Goal: Transaction & Acquisition: Purchase product/service

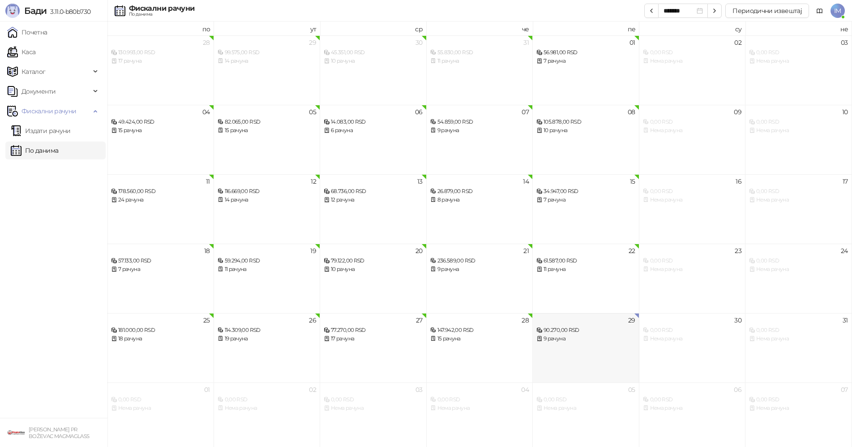
click at [605, 344] on div "29 90.270,00 RSD 9 рачуна" at bounding box center [586, 347] width 107 height 69
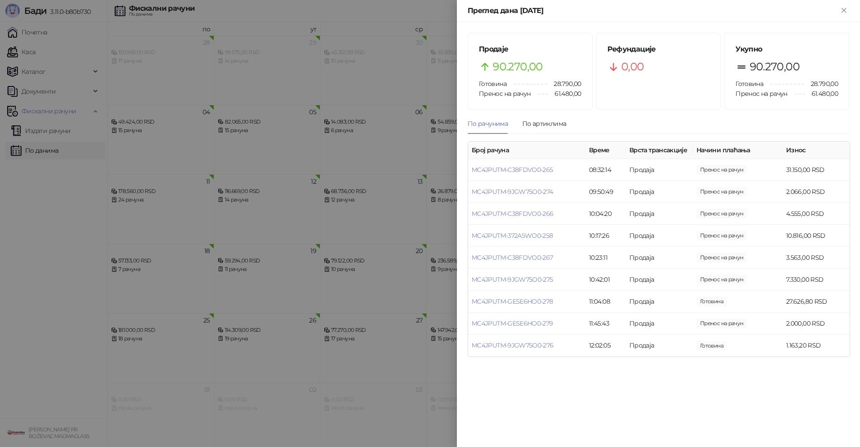
click at [396, 257] on div at bounding box center [430, 223] width 860 height 447
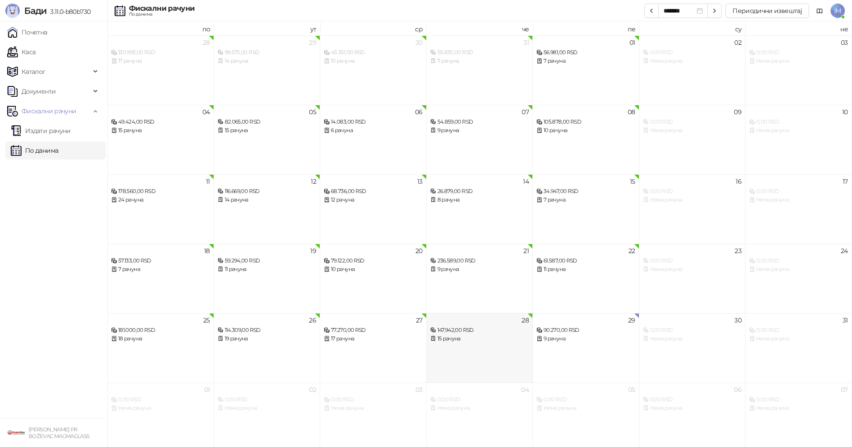
click at [506, 318] on div "147.942,00 RSD 15 рачуна" at bounding box center [479, 330] width 99 height 26
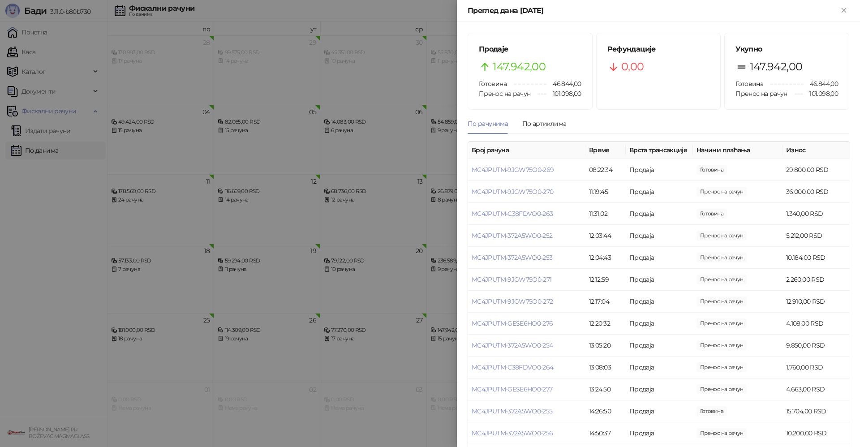
click at [390, 221] on div at bounding box center [430, 223] width 860 height 447
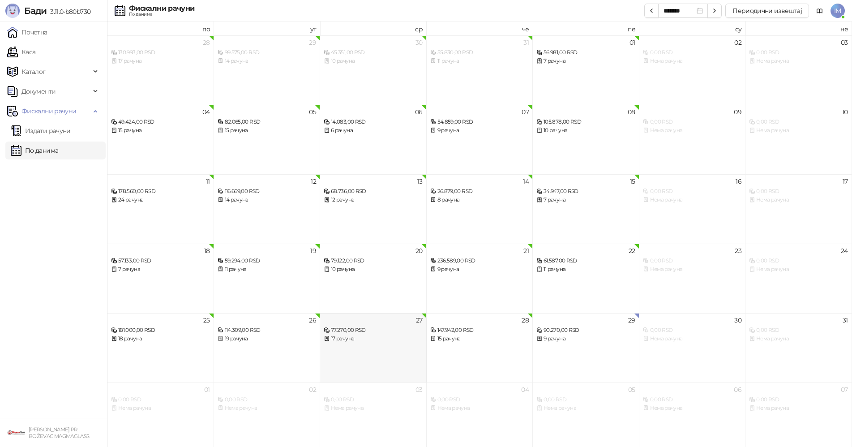
click at [354, 341] on div "17 рачуна" at bounding box center [373, 339] width 99 height 9
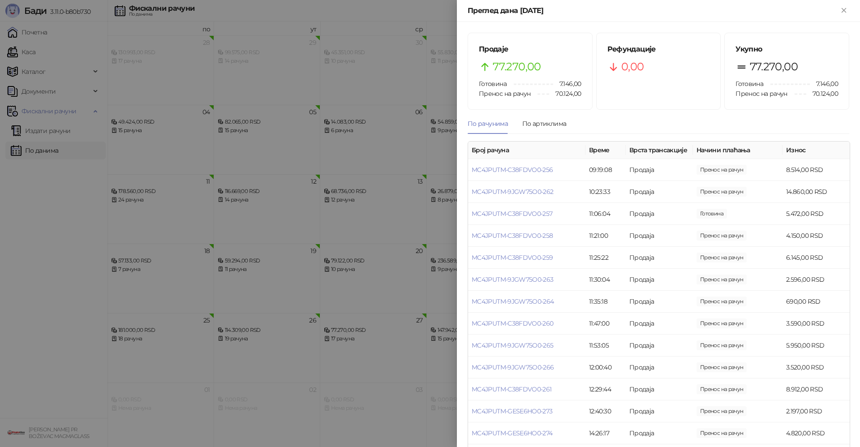
click at [217, 317] on div at bounding box center [430, 223] width 860 height 447
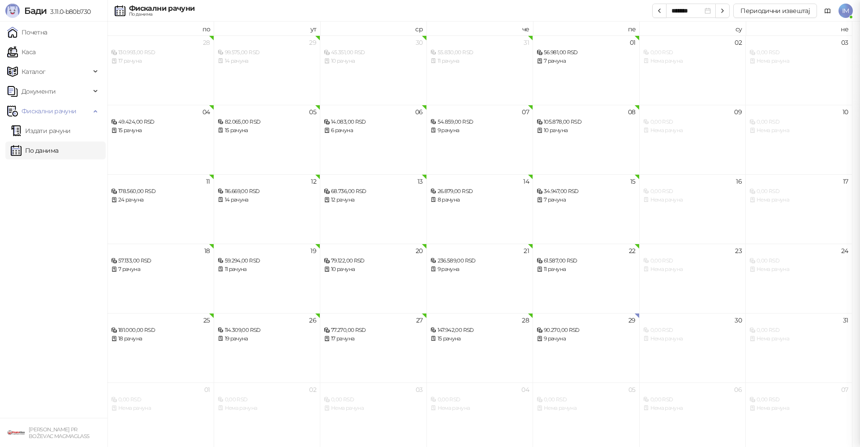
click at [236, 336] on div at bounding box center [430, 223] width 860 height 447
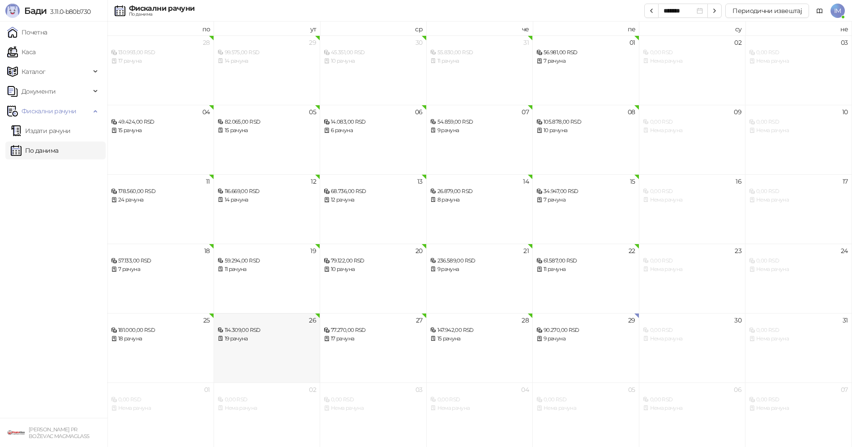
click at [238, 336] on div "19 рачуна" at bounding box center [267, 339] width 99 height 9
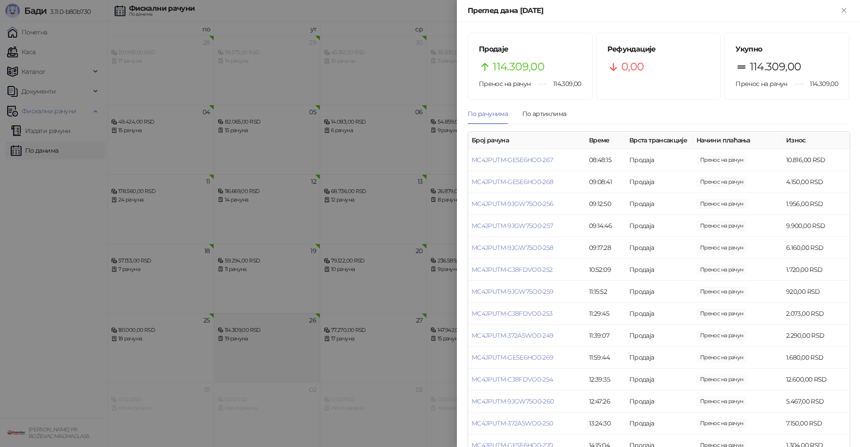
click at [238, 336] on div at bounding box center [430, 223] width 860 height 447
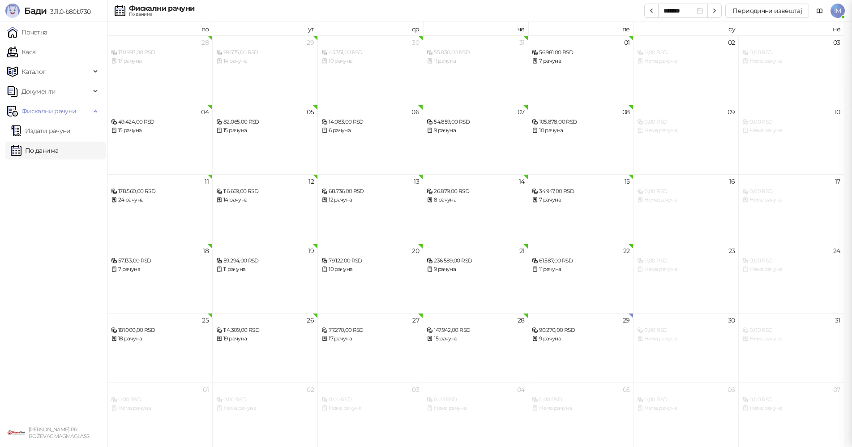
click at [160, 340] on div "18 рачуна" at bounding box center [160, 339] width 98 height 9
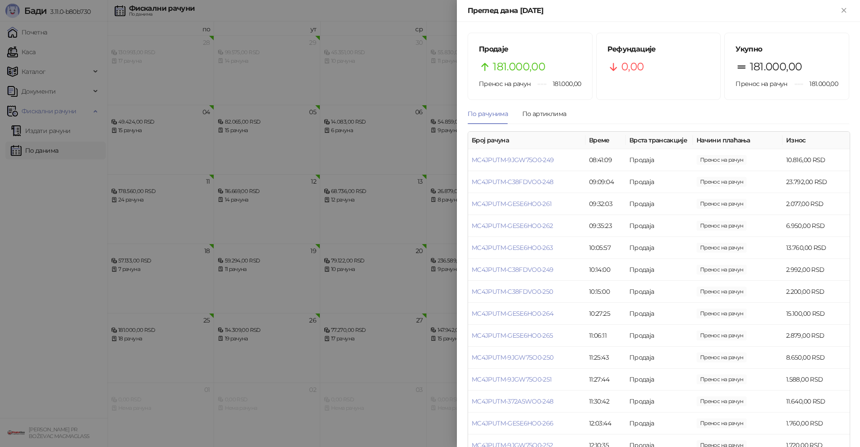
click at [160, 340] on div at bounding box center [430, 223] width 860 height 447
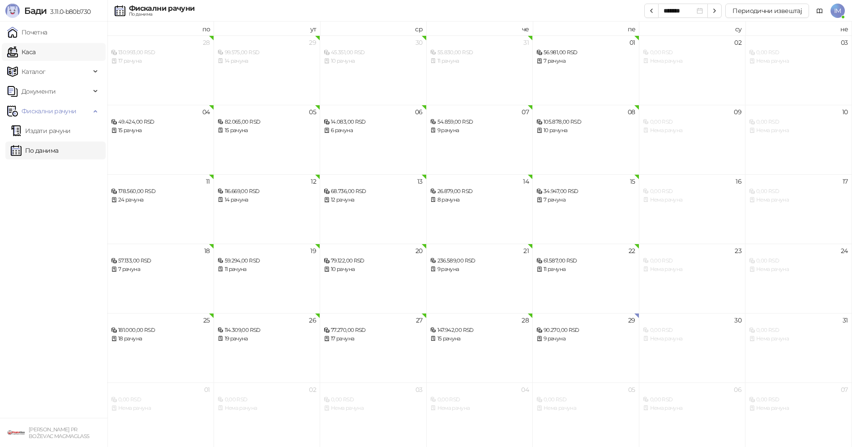
click at [35, 52] on link "Каса" at bounding box center [21, 52] width 28 height 18
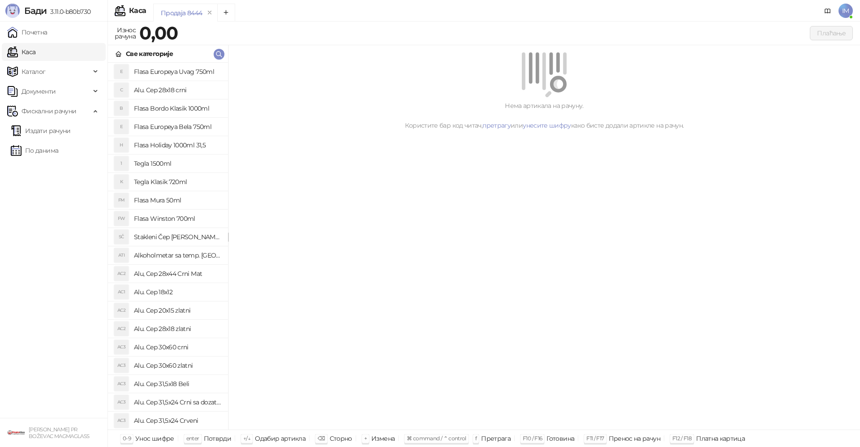
click at [264, 138] on div "Нема артикала на рачуну. Користите бар код читач, претрагу или унесите шифру ка…" at bounding box center [544, 237] width 632 height 385
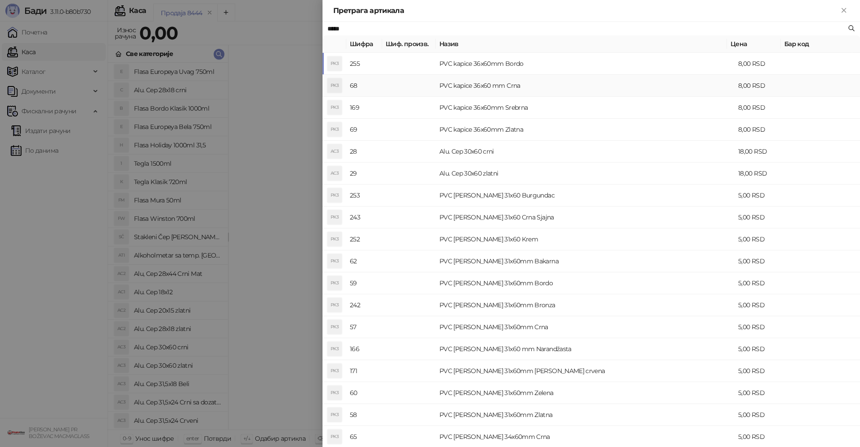
type input "*****"
click at [498, 81] on td "PVC kapice 36x60 mm Crna" at bounding box center [585, 86] width 299 height 22
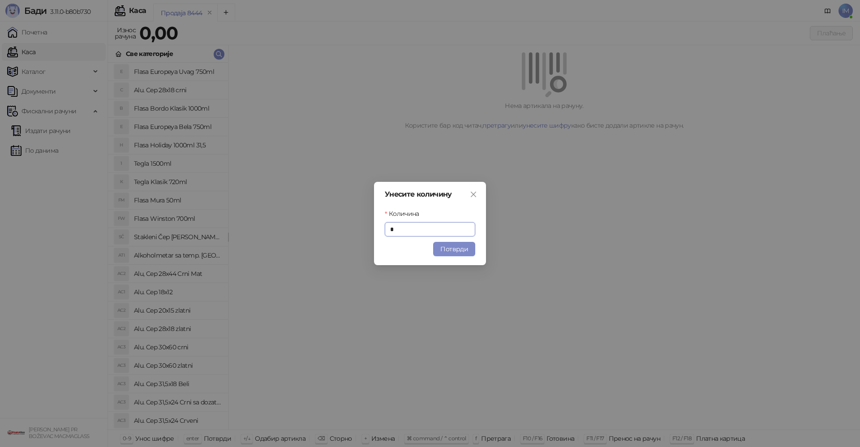
type input "*"
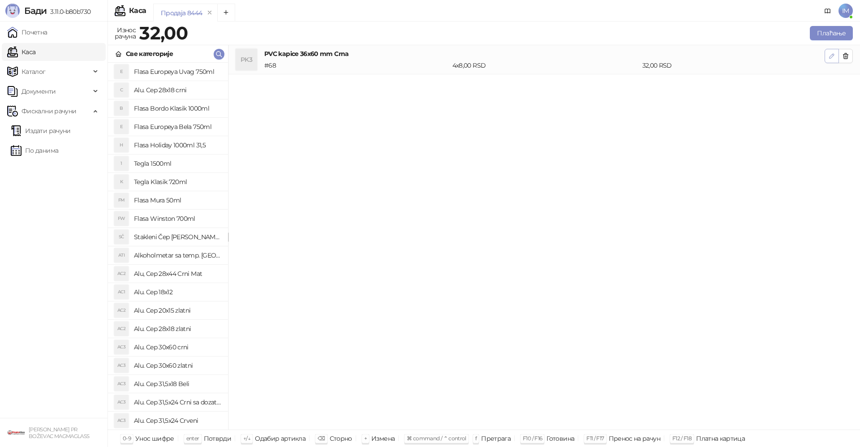
click at [827, 55] on button "button" at bounding box center [832, 56] width 14 height 14
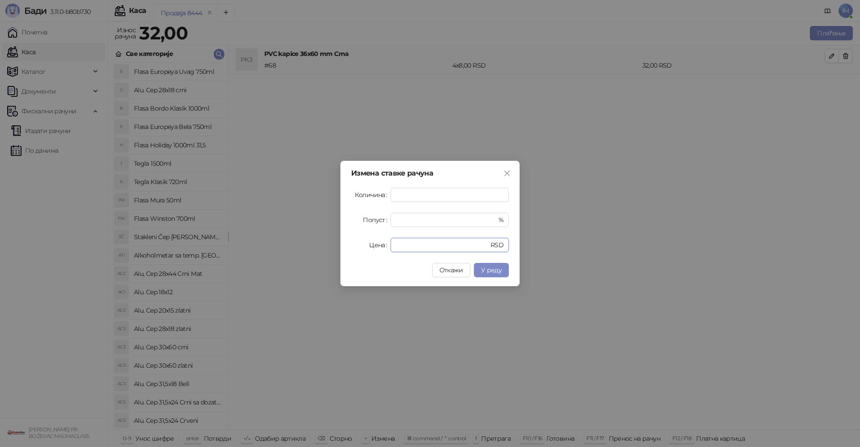
drag, startPoint x: 412, startPoint y: 243, endPoint x: 379, endPoint y: 243, distance: 33.6
click at [382, 243] on div "Цена * RSD" at bounding box center [430, 245] width 158 height 14
type input "*"
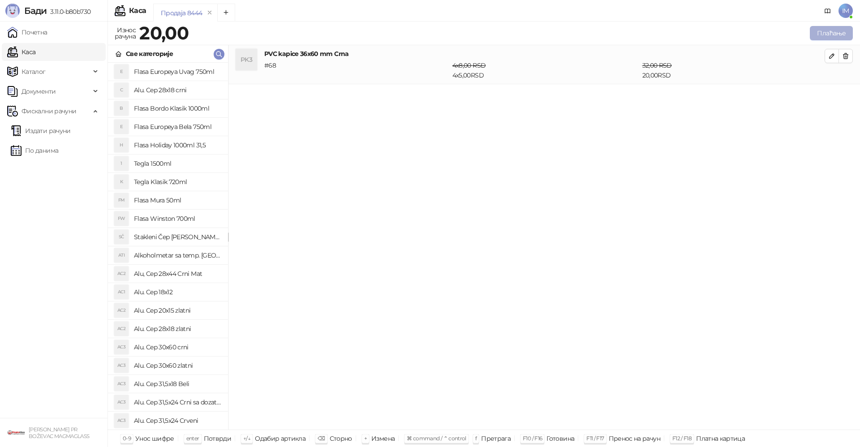
click at [830, 37] on button "Плаћање" at bounding box center [831, 33] width 43 height 14
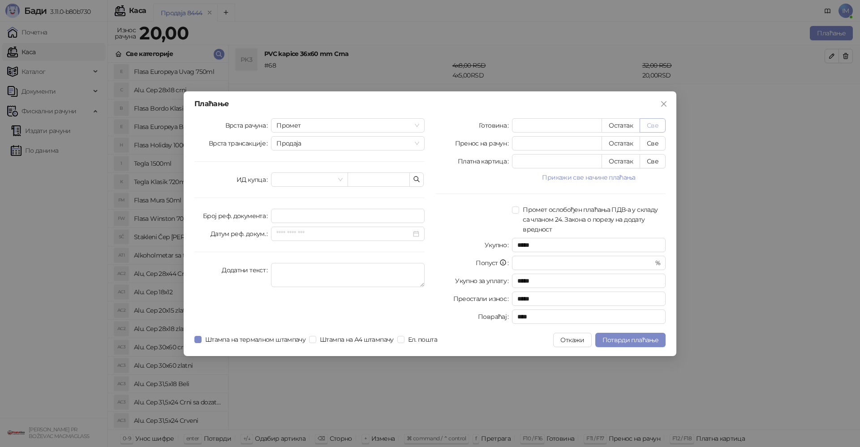
click at [648, 127] on button "Све" at bounding box center [653, 125] width 26 height 14
type input "**"
type input "****"
click at [214, 340] on span "Штампа на термалном штампачу" at bounding box center [256, 340] width 108 height 10
click at [646, 340] on span "Потврди плаћање" at bounding box center [630, 340] width 56 height 8
